Goal: Book appointment/travel/reservation

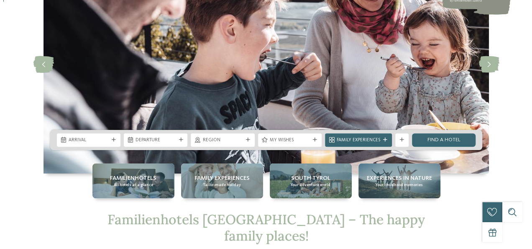
scroll to position [167, 0]
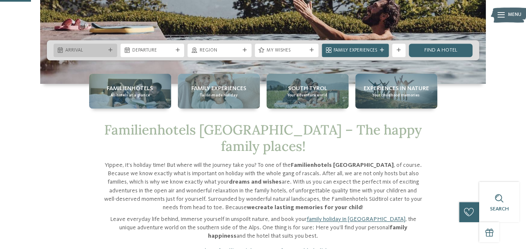
click at [98, 47] on span "Arrival" at bounding box center [85, 50] width 40 height 7
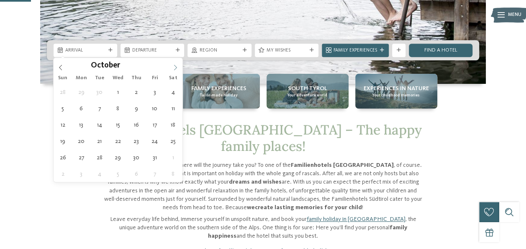
click at [176, 67] on icon at bounding box center [175, 66] width 3 height 5
click at [176, 67] on icon at bounding box center [175, 67] width 6 height 6
type input "****"
click at [176, 67] on icon at bounding box center [175, 67] width 6 height 6
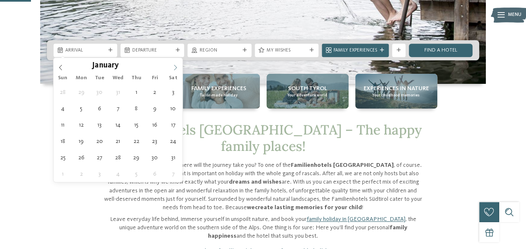
click at [176, 67] on icon at bounding box center [175, 67] width 6 height 6
type div "[DATE]"
type input "****"
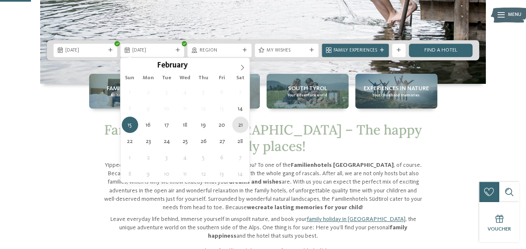
type div "[DATE]"
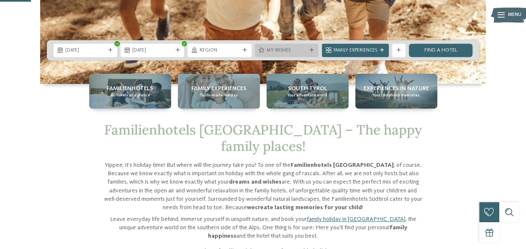
click at [305, 46] on div "My wishes" at bounding box center [287, 49] width 44 height 7
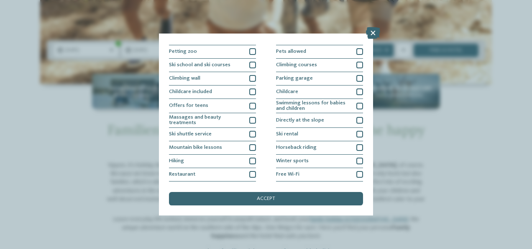
scroll to position [102, 0]
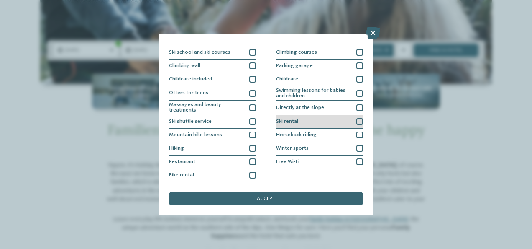
click at [356, 118] on div at bounding box center [359, 121] width 7 height 7
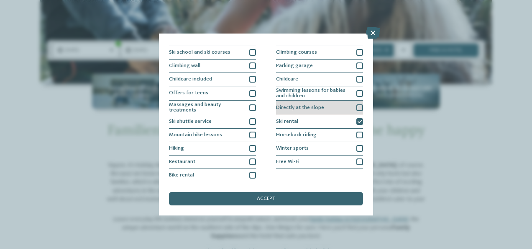
click at [356, 108] on div at bounding box center [359, 107] width 7 height 7
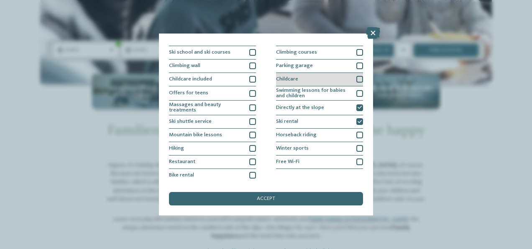
click at [358, 77] on div at bounding box center [359, 79] width 7 height 7
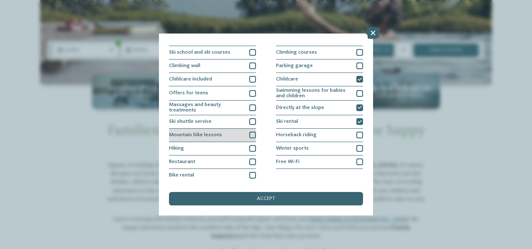
scroll to position [60, 0]
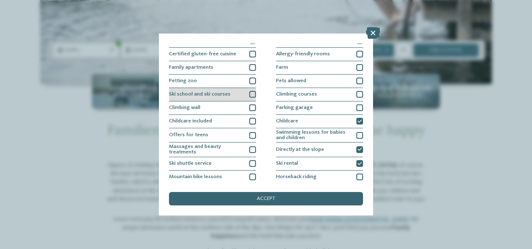
click at [251, 95] on div at bounding box center [252, 94] width 7 height 7
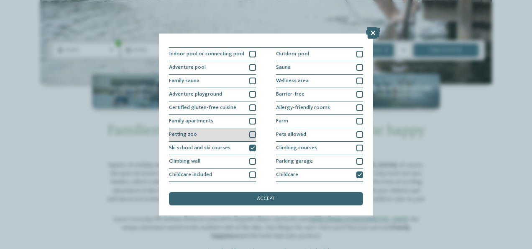
scroll to position [0, 0]
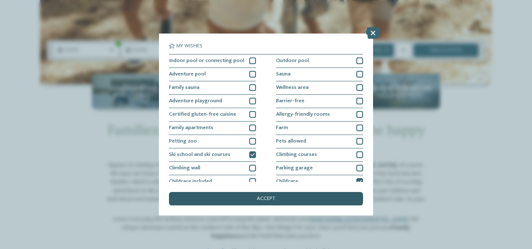
click at [279, 197] on div "accept" at bounding box center [266, 198] width 194 height 13
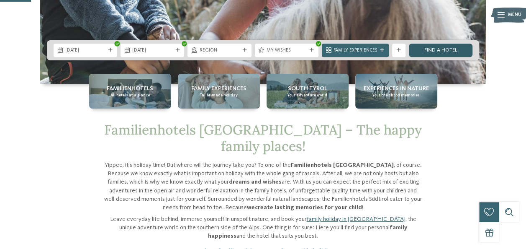
click at [442, 48] on link "Find a hotel" at bounding box center [441, 50] width 64 height 13
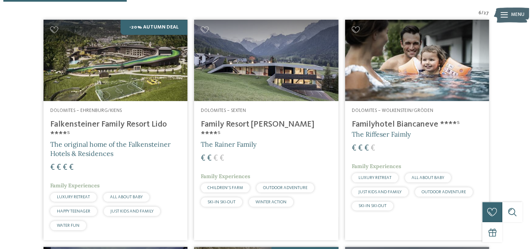
scroll to position [241, 0]
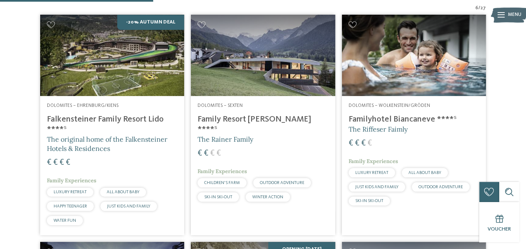
click at [114, 114] on h4 "Falkensteiner Family Resort Lido ****ˢ" at bounding box center [112, 124] width 131 height 20
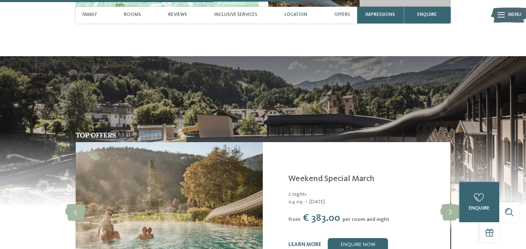
scroll to position [1464, 0]
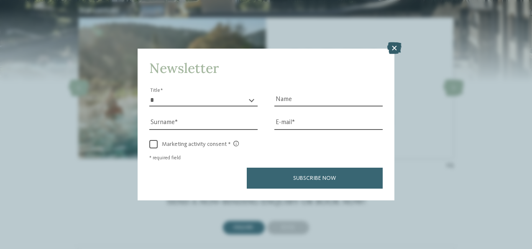
click at [393, 47] on icon at bounding box center [394, 48] width 14 height 12
